Goal: Find specific page/section: Find specific page/section

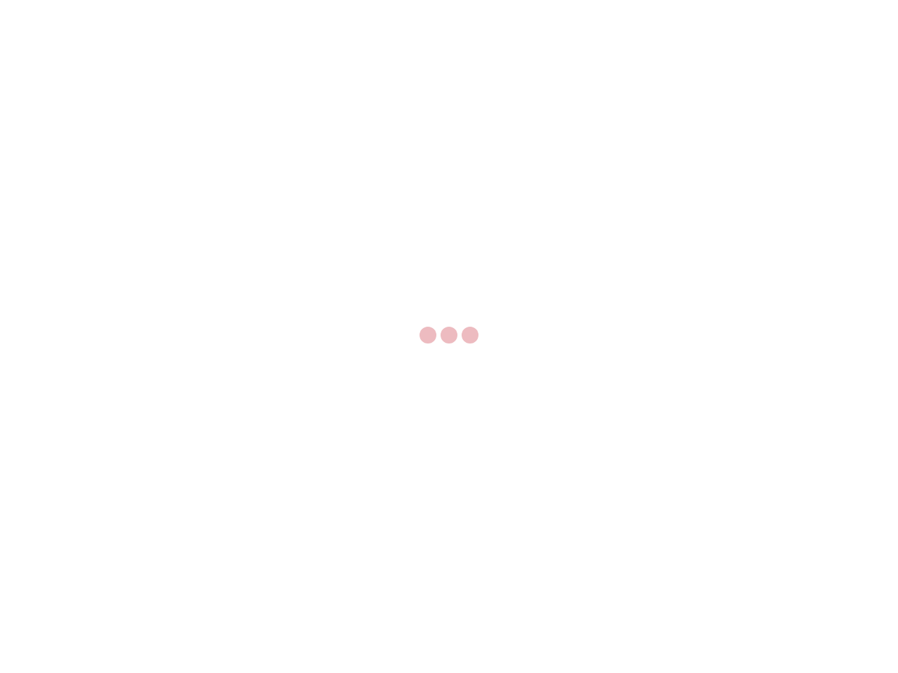
select select "US"
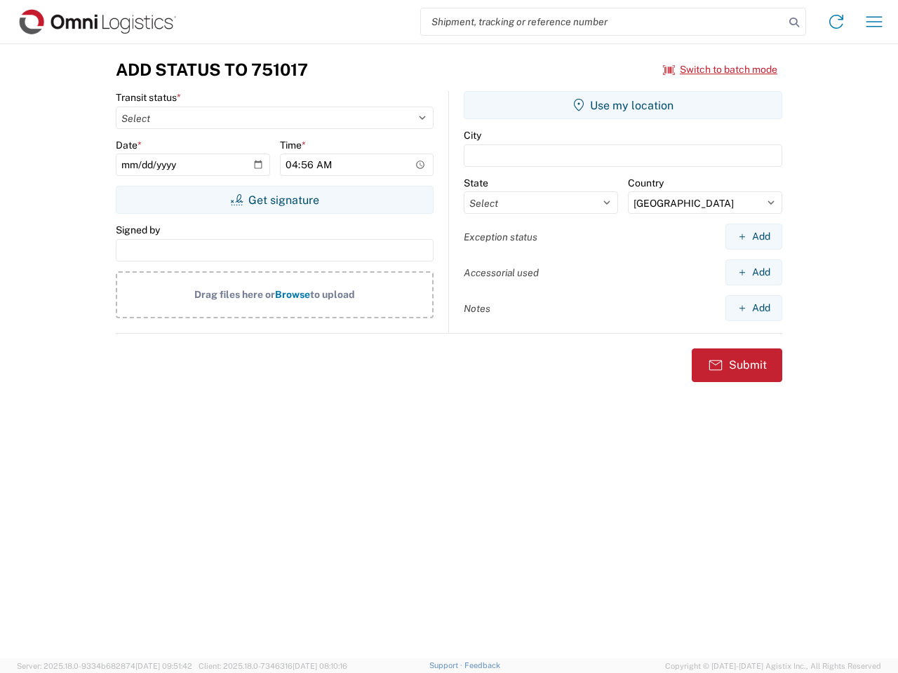
click at [602, 22] on input "search" at bounding box center [602, 21] width 363 height 27
click at [794, 22] on icon at bounding box center [794, 23] width 20 height 20
click at [836, 22] on icon at bounding box center [836, 22] width 22 height 22
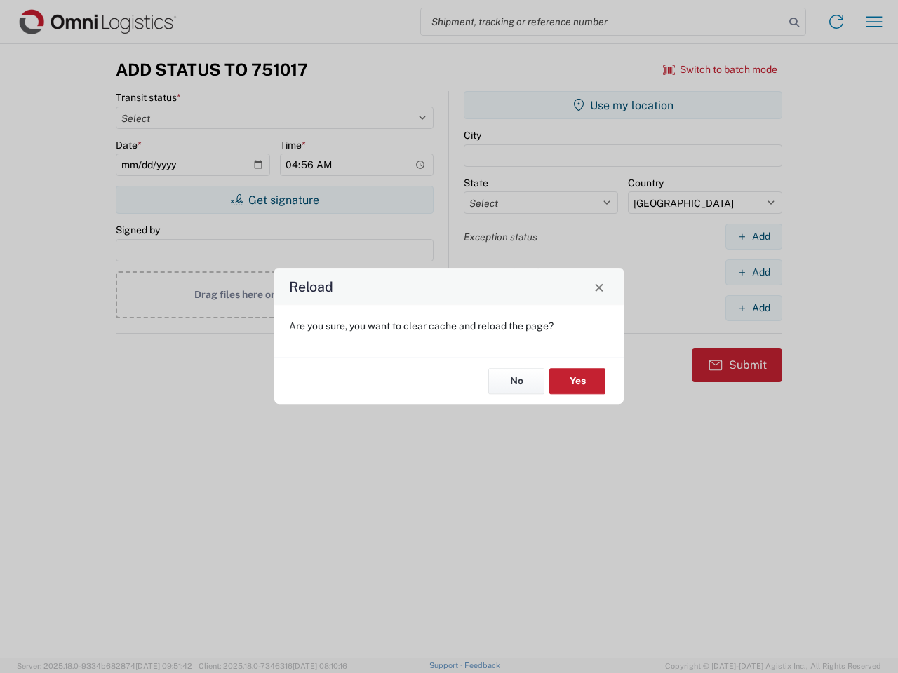
click at [874, 22] on div "Reload Are you sure, you want to clear cache and reload the page? No Yes" at bounding box center [449, 336] width 898 height 673
click at [720, 69] on div "Reload Are you sure, you want to clear cache and reload the page? No Yes" at bounding box center [449, 336] width 898 height 673
click at [274, 200] on div "Reload Are you sure, you want to clear cache and reload the page? No Yes" at bounding box center [449, 336] width 898 height 673
click at [623, 105] on div "Reload Are you sure, you want to clear cache and reload the page? No Yes" at bounding box center [449, 336] width 898 height 673
click at [753, 236] on div "Reload Are you sure, you want to clear cache and reload the page? No Yes" at bounding box center [449, 336] width 898 height 673
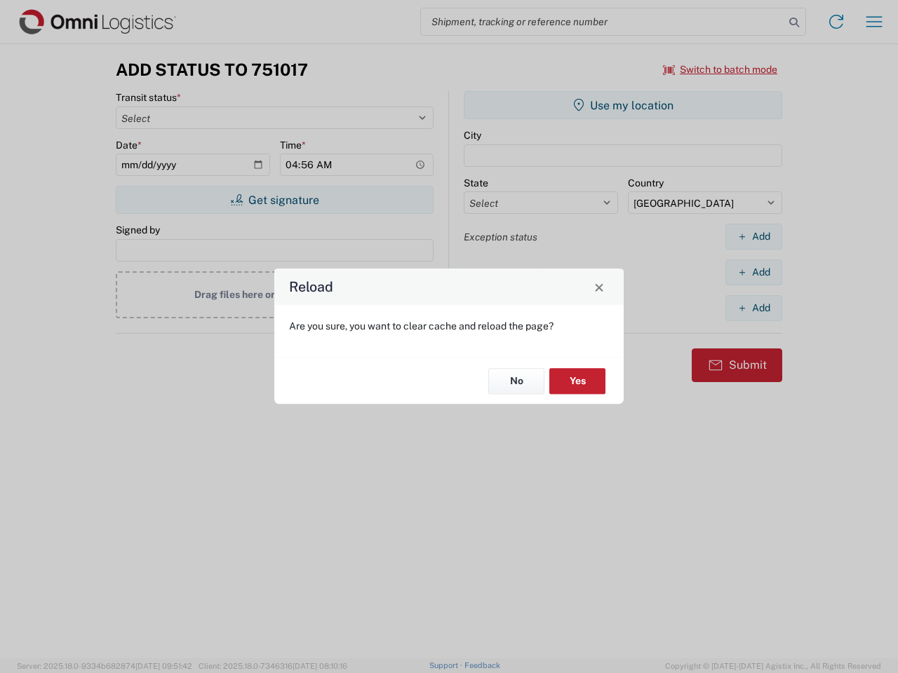
click at [753, 272] on div "Reload Are you sure, you want to clear cache and reload the page? No Yes" at bounding box center [449, 336] width 898 height 673
click at [753, 308] on div "Reload Are you sure, you want to clear cache and reload the page? No Yes" at bounding box center [449, 336] width 898 height 673
